Goal: Transaction & Acquisition: Subscribe to service/newsletter

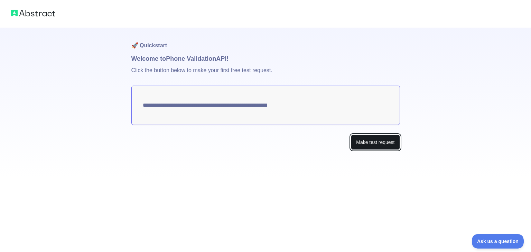
click at [362, 144] on button "Make test request" at bounding box center [375, 143] width 49 height 16
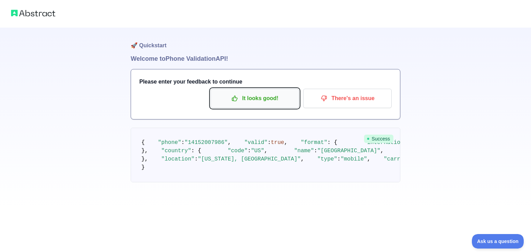
click at [254, 100] on p "It looks good!" at bounding box center [255, 99] width 78 height 12
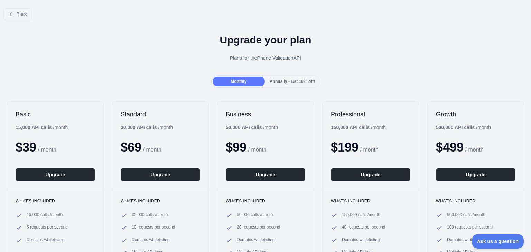
click at [471, 123] on div "Growth 500,000 API calls / month $ 499 / month Upgrade" at bounding box center [475, 146] width 96 height 88
